Goal: Browse casually

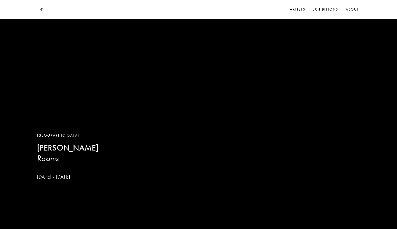
scroll to position [284, 4]
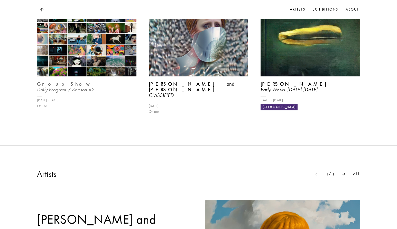
click at [100, 42] on img at bounding box center [86, 39] width 103 height 77
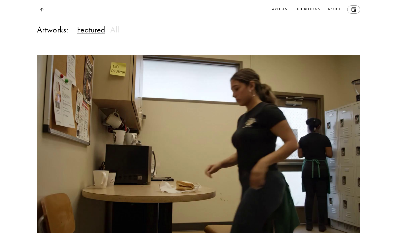
scroll to position [497, 0]
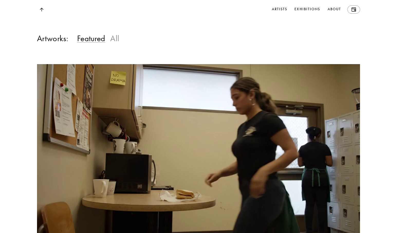
click at [118, 43] on h3 "All" at bounding box center [114, 38] width 9 height 10
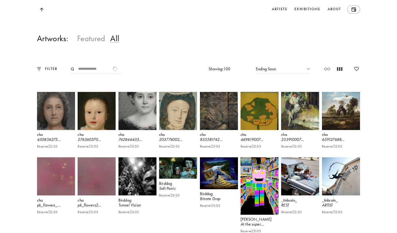
click at [91, 43] on h3 "Featured" at bounding box center [91, 38] width 28 height 10
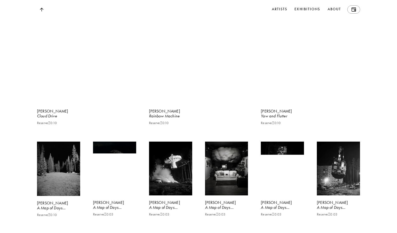
scroll to position [1281, 0]
